Goal: Task Accomplishment & Management: Manage account settings

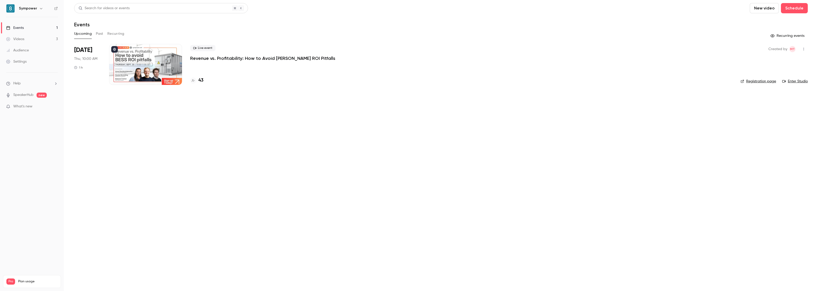
click at [140, 76] on div at bounding box center [145, 64] width 73 height 41
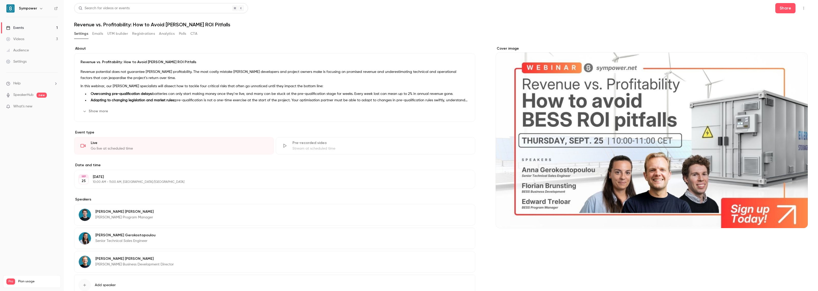
click at [622, 150] on div "Cover image" at bounding box center [652, 137] width 312 height 182
click at [0, 0] on input "Cover image" at bounding box center [0, 0] width 0 height 0
click at [802, 9] on icon "button" at bounding box center [804, 8] width 4 height 4
click at [68, 17] on div at bounding box center [409, 145] width 818 height 291
click at [22, 29] on div "Events" at bounding box center [15, 27] width 18 height 5
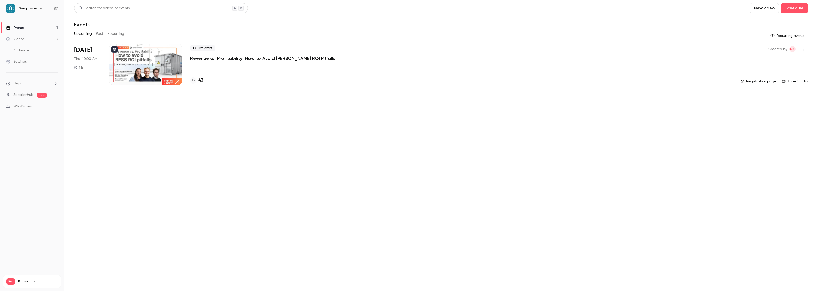
click at [754, 83] on link "Registration page" at bounding box center [758, 81] width 36 height 5
click at [22, 61] on div "Settings" at bounding box center [16, 61] width 20 height 5
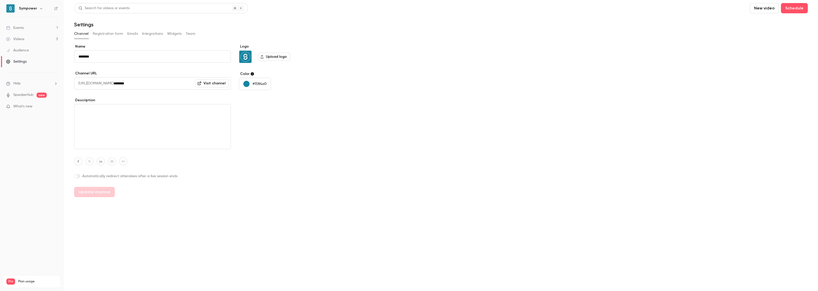
click at [21, 31] on link "Events 1" at bounding box center [32, 27] width 64 height 11
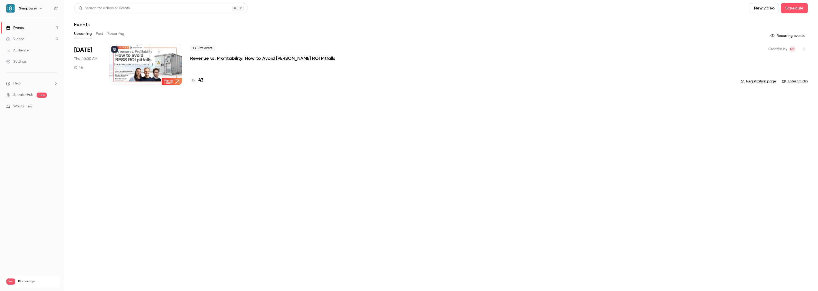
click at [754, 82] on link "Registration page" at bounding box center [758, 81] width 36 height 5
